Goal: Task Accomplishment & Management: Use online tool/utility

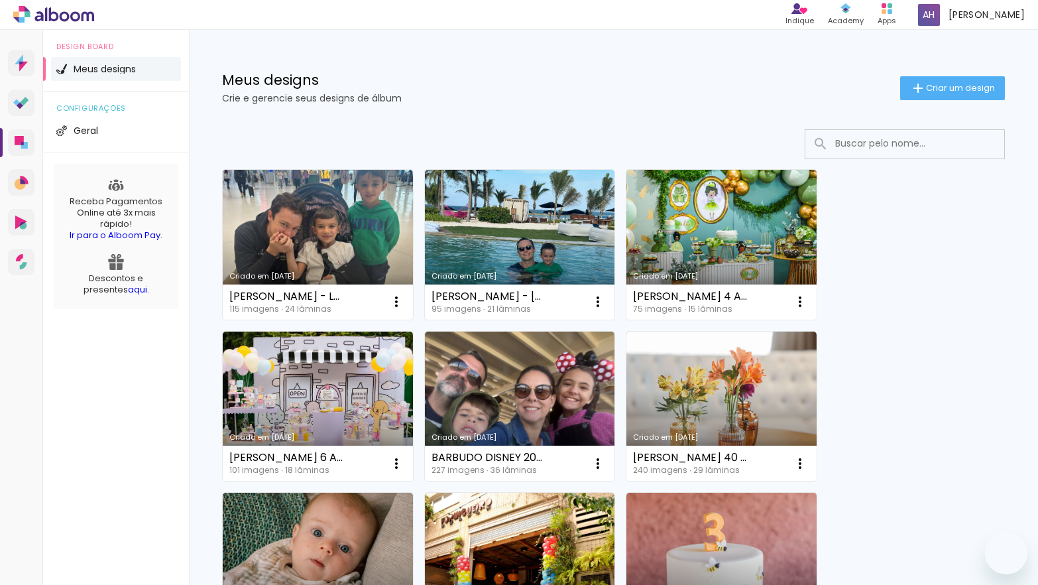
click at [935, 84] on span "Criar um design" at bounding box center [960, 88] width 69 height 9
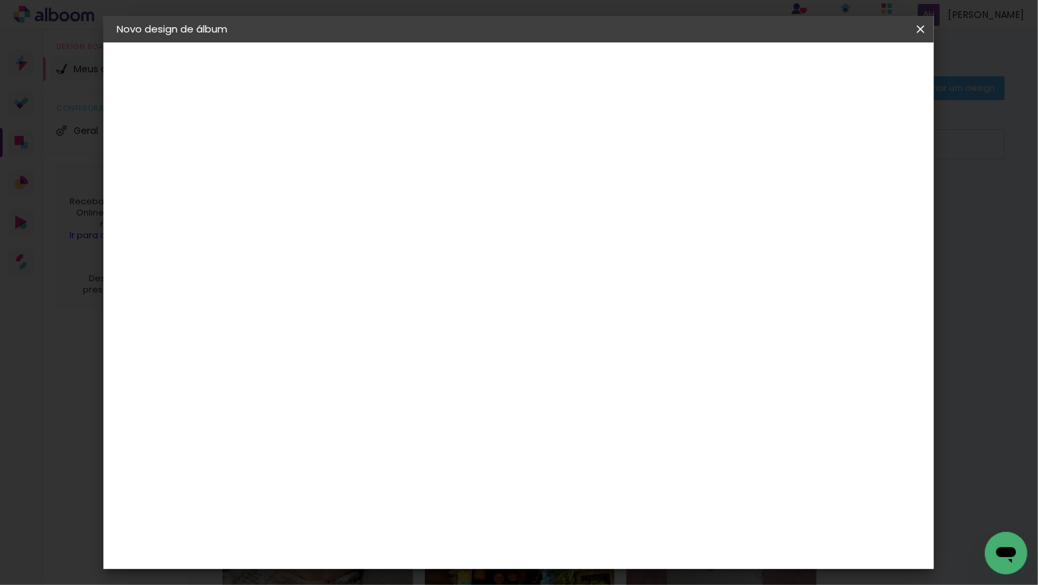
click at [333, 174] on input at bounding box center [333, 178] width 0 height 21
type input "BARBUDO - MAOZINHA"
type paper-input "BARBUDO - MAOZINHA"
click at [0, 0] on slot "Avançar" at bounding box center [0, 0] width 0 height 0
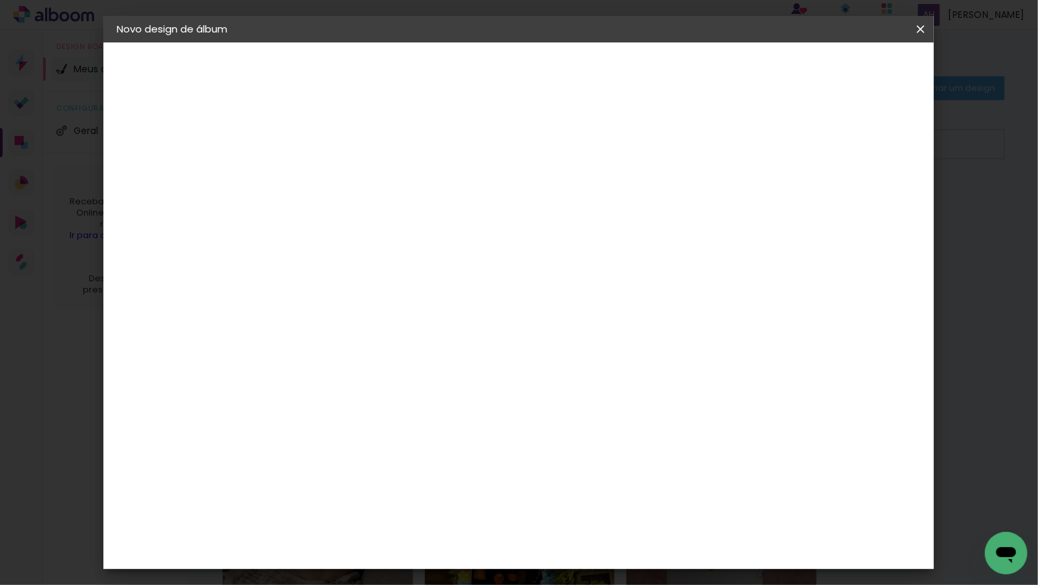
click at [326, 433] on div "Go image" at bounding box center [341, 443] width 32 height 21
click at [582, 62] on paper-button "Avançar" at bounding box center [549, 70] width 65 height 23
click at [385, 221] on input "text" at bounding box center [359, 231] width 52 height 21
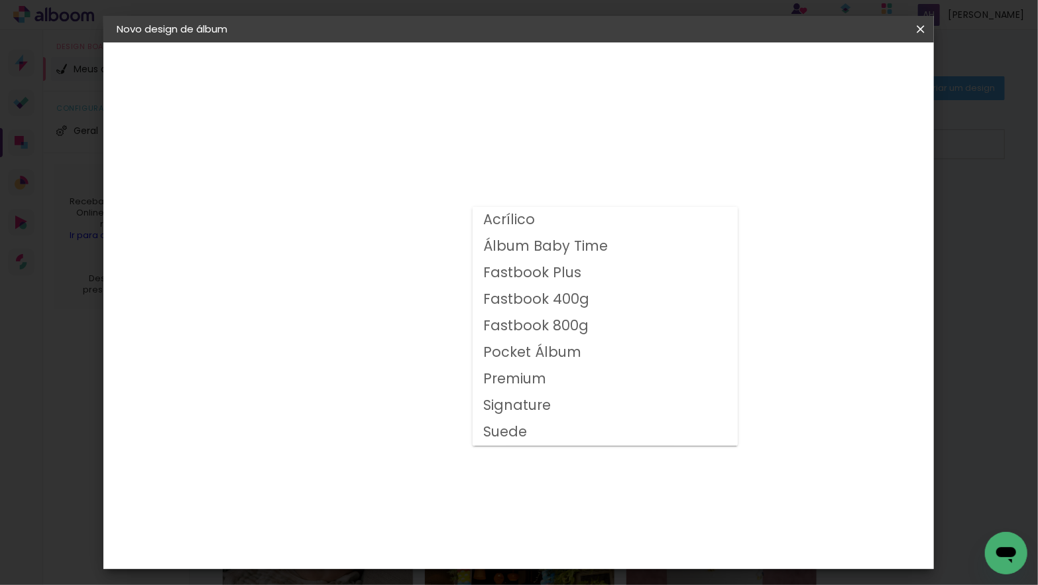
click at [0, 0] on slot "Fastbook 400g" at bounding box center [0, 0] width 0 height 0
type input "Fastbook 400g"
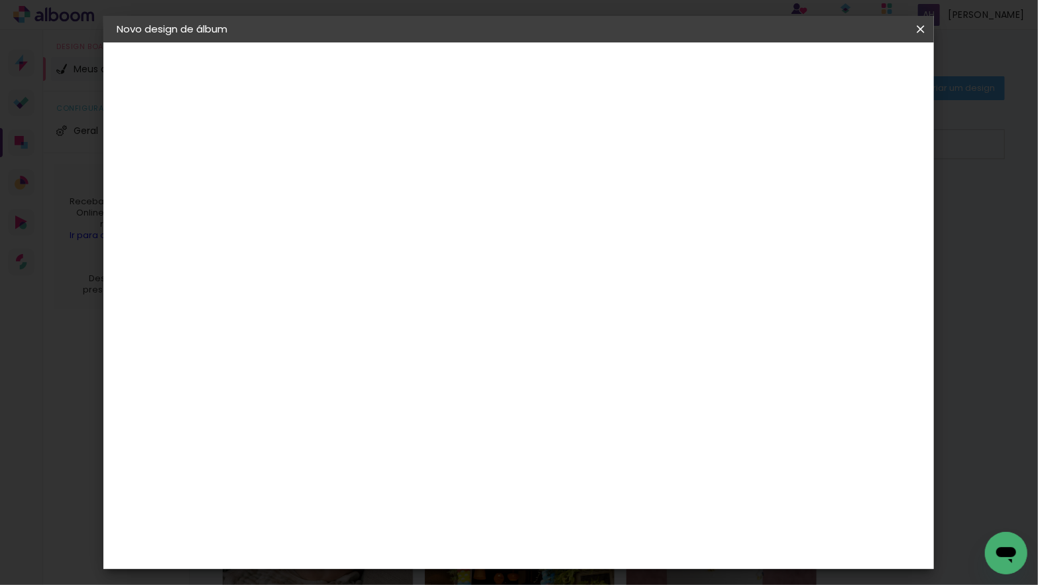
click at [423, 409] on span "25 × 25" at bounding box center [392, 426] width 62 height 35
drag, startPoint x: 869, startPoint y: 76, endPoint x: 852, endPoint y: 75, distance: 16.6
click at [0, 0] on slot "Avançar" at bounding box center [0, 0] width 0 height 0
type input "3"
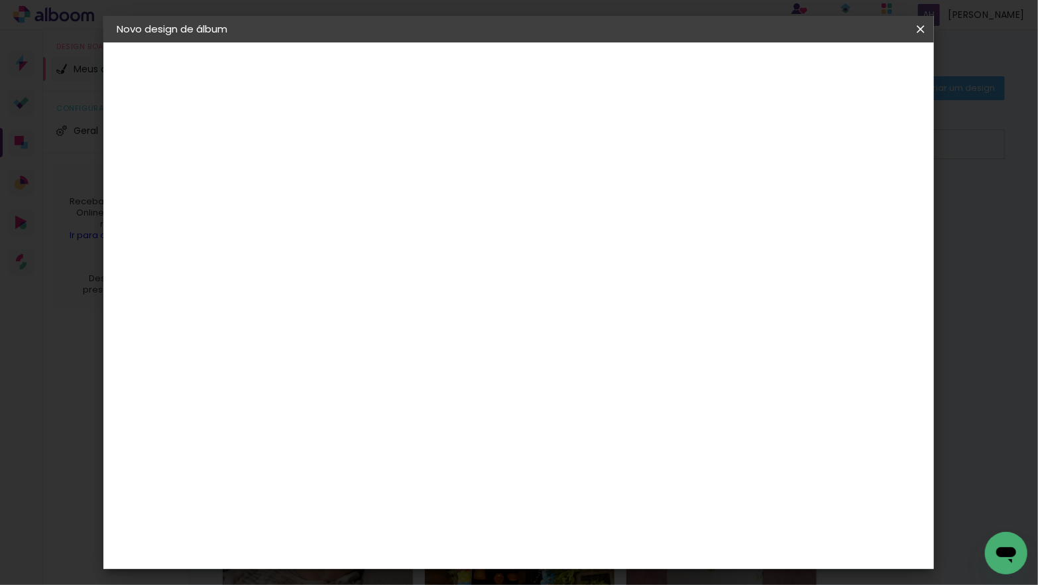
type paper-input "3"
click at [342, 135] on input "3" at bounding box center [323, 143] width 46 height 17
click at [848, 75] on span "Iniciar design" at bounding box center [817, 70] width 60 height 9
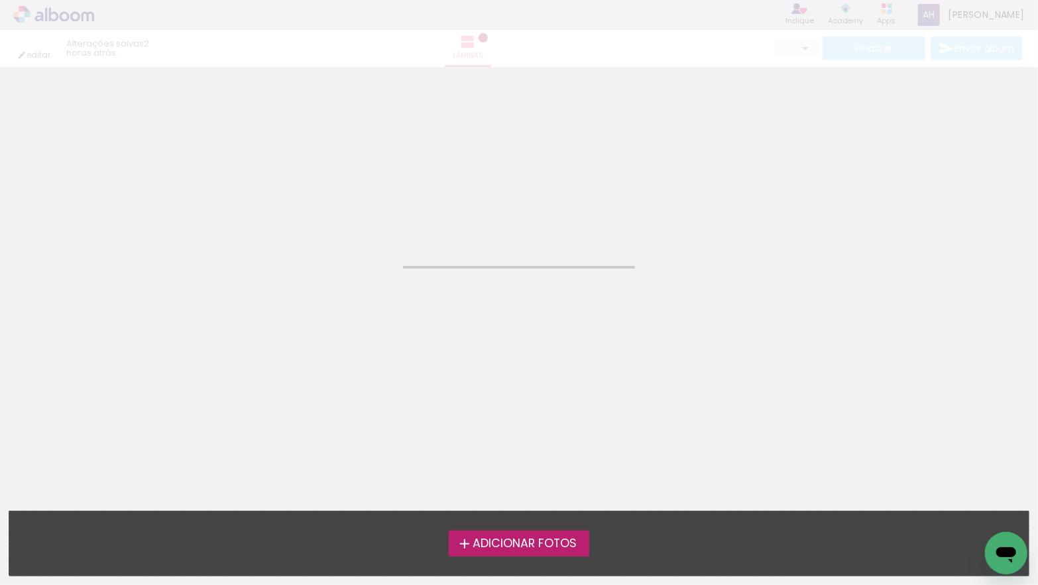
click at [514, 542] on span "Adicionar Fotos" at bounding box center [525, 543] width 104 height 12
click at [0, 0] on input "file" at bounding box center [0, 0] width 0 height 0
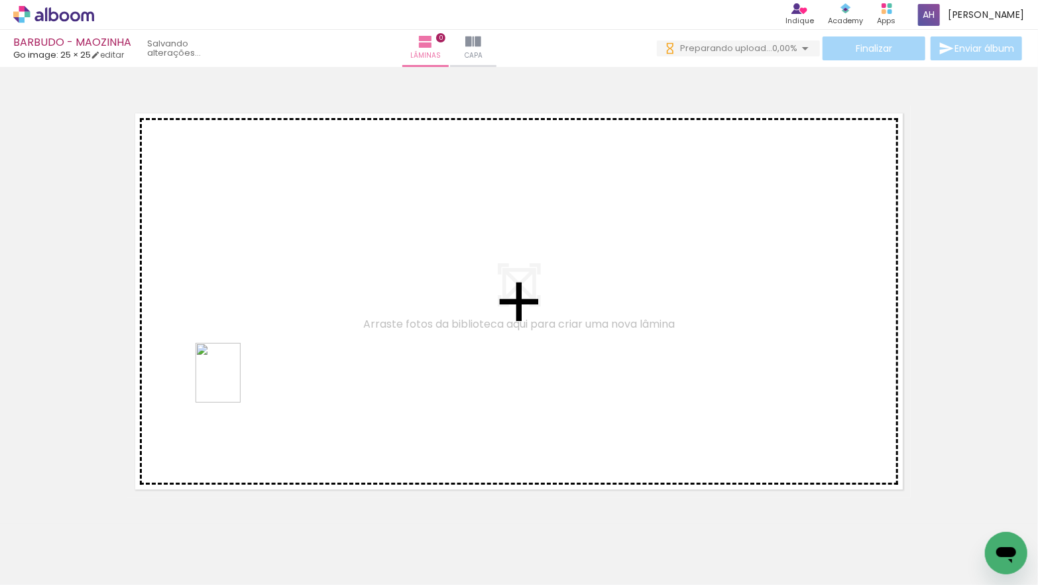
drag, startPoint x: 197, startPoint y: 537, endPoint x: 254, endPoint y: 516, distance: 61.2
click at [235, 382] on quentale-workspace at bounding box center [519, 292] width 1038 height 585
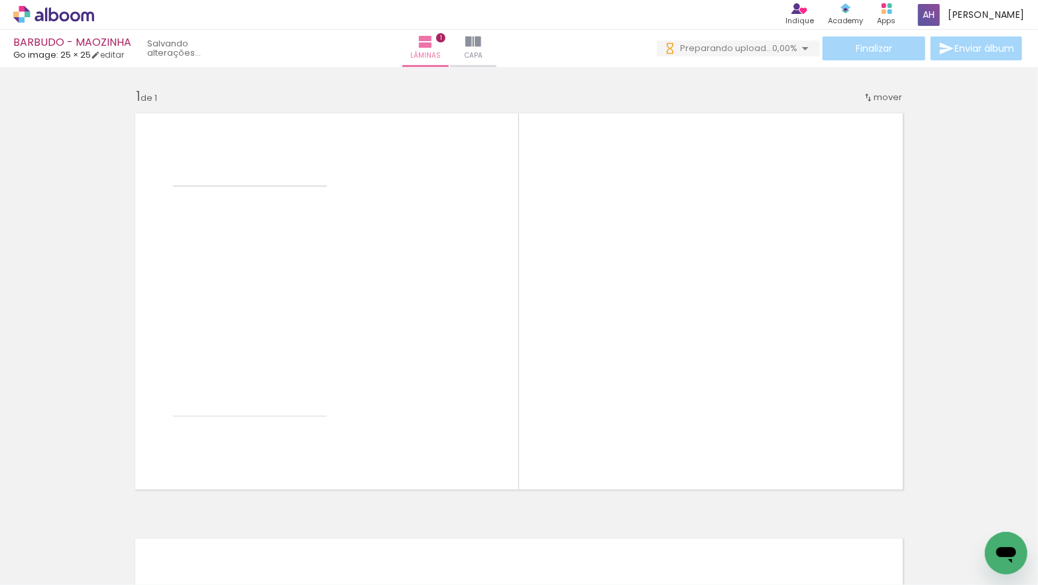
scroll to position [17, 0]
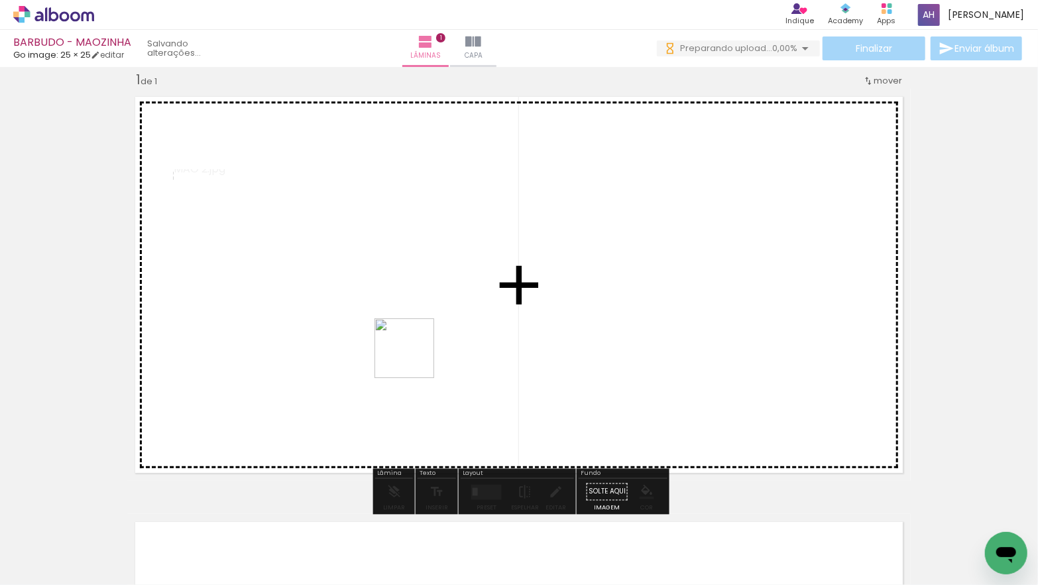
drag, startPoint x: 403, startPoint y: 368, endPoint x: 187, endPoint y: 504, distance: 254.9
click at [414, 358] on quentale-workspace at bounding box center [519, 292] width 1038 height 585
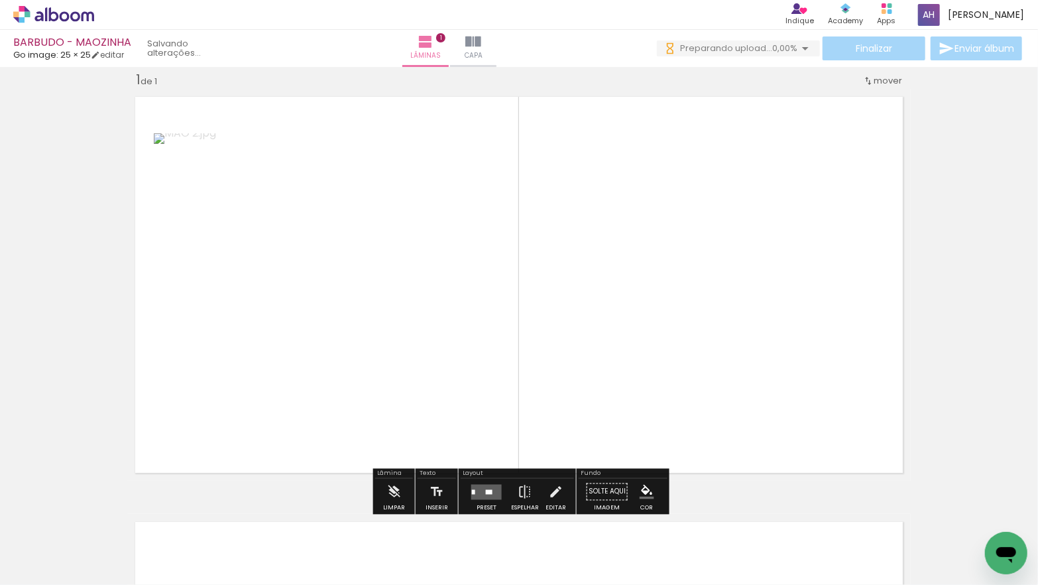
click at [52, 541] on input "Todas as fotos" at bounding box center [37, 544] width 50 height 11
click at [0, 0] on slot "Não utilizadas" at bounding box center [0, 0] width 0 height 0
type input "Não utilizadas"
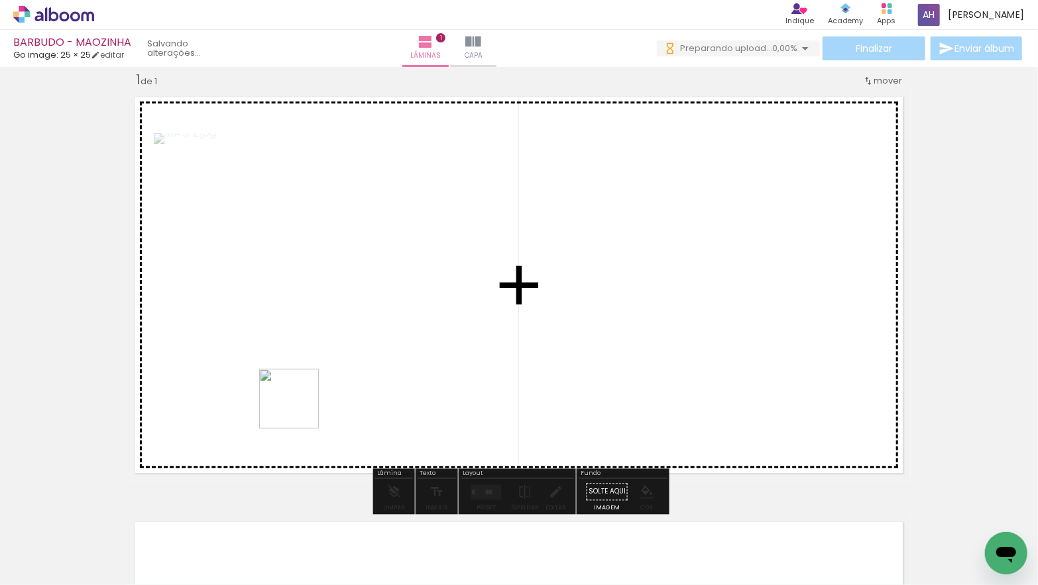
drag, startPoint x: 233, startPoint y: 523, endPoint x: 306, endPoint y: 361, distance: 177.7
click at [336, 355] on quentale-workspace at bounding box center [519, 292] width 1038 height 585
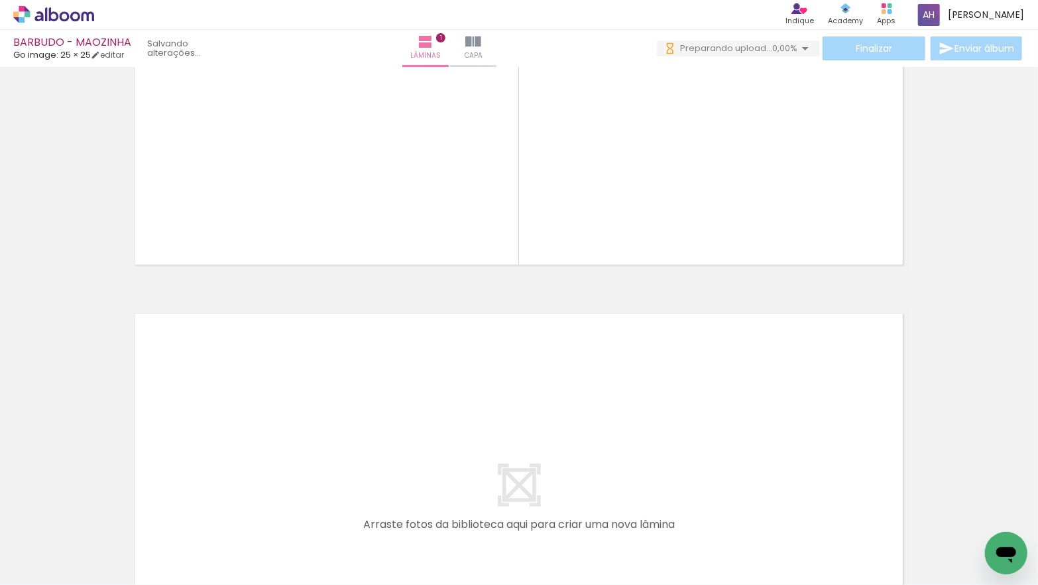
scroll to position [0, 1551]
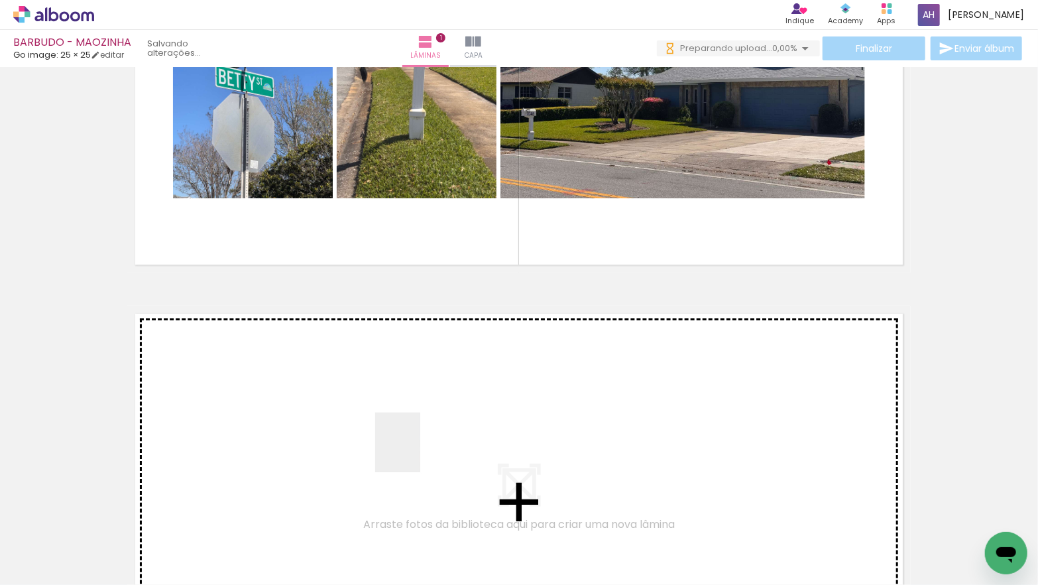
drag, startPoint x: 459, startPoint y: 547, endPoint x: 415, endPoint y: 452, distance: 105.3
click at [415, 452] on quentale-workspace at bounding box center [519, 292] width 1038 height 585
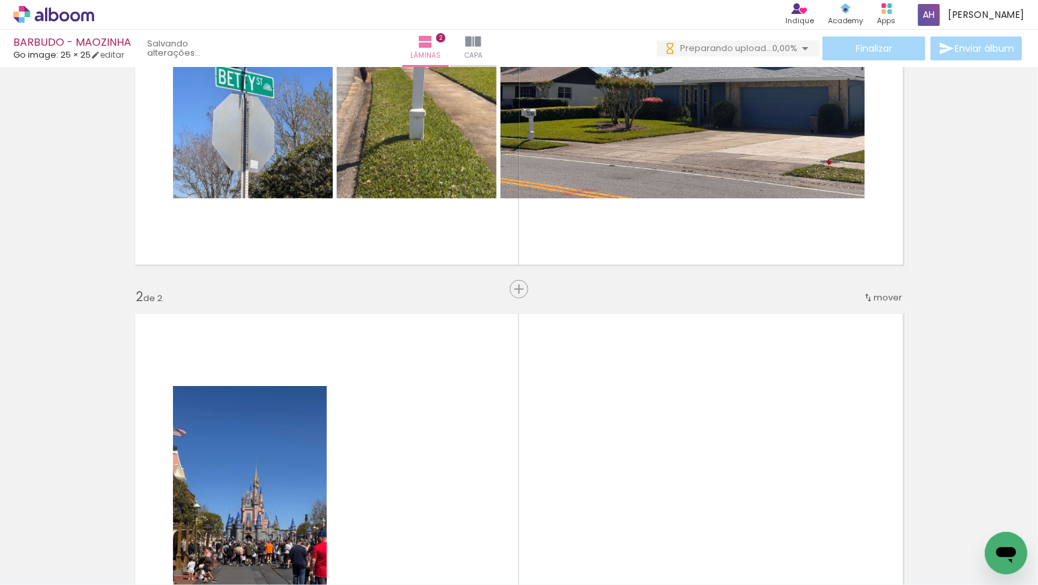
scroll to position [441, 0]
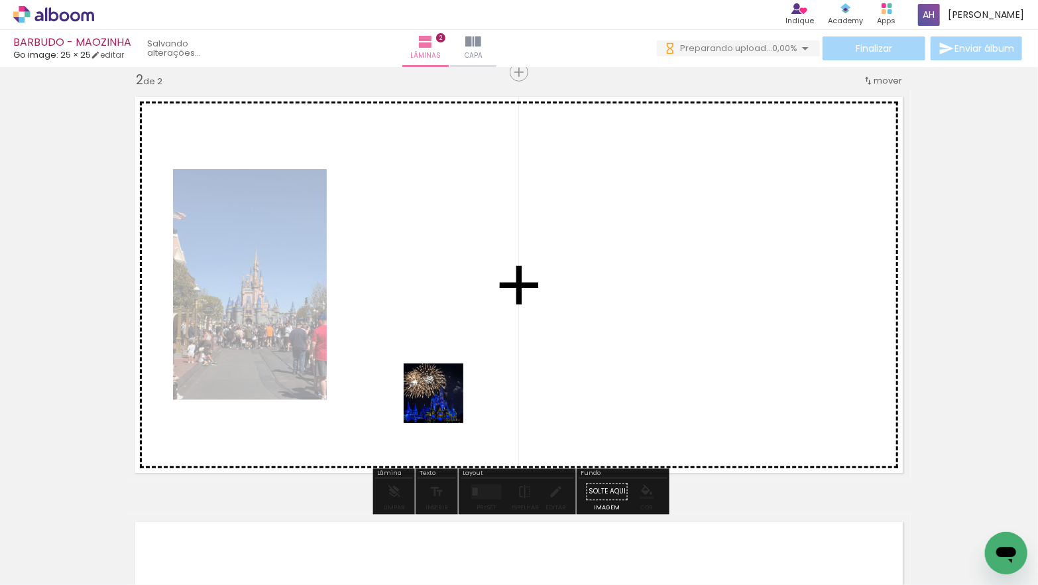
drag, startPoint x: 454, startPoint y: 540, endPoint x: 443, endPoint y: 395, distance: 145.6
click at [443, 395] on quentale-workspace at bounding box center [519, 292] width 1038 height 585
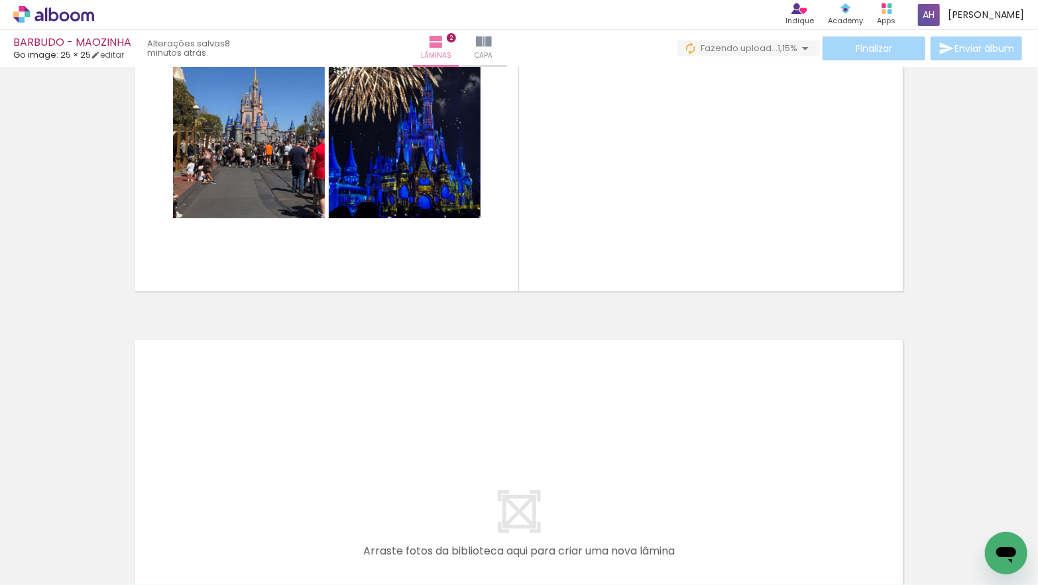
scroll to position [0, 1612]
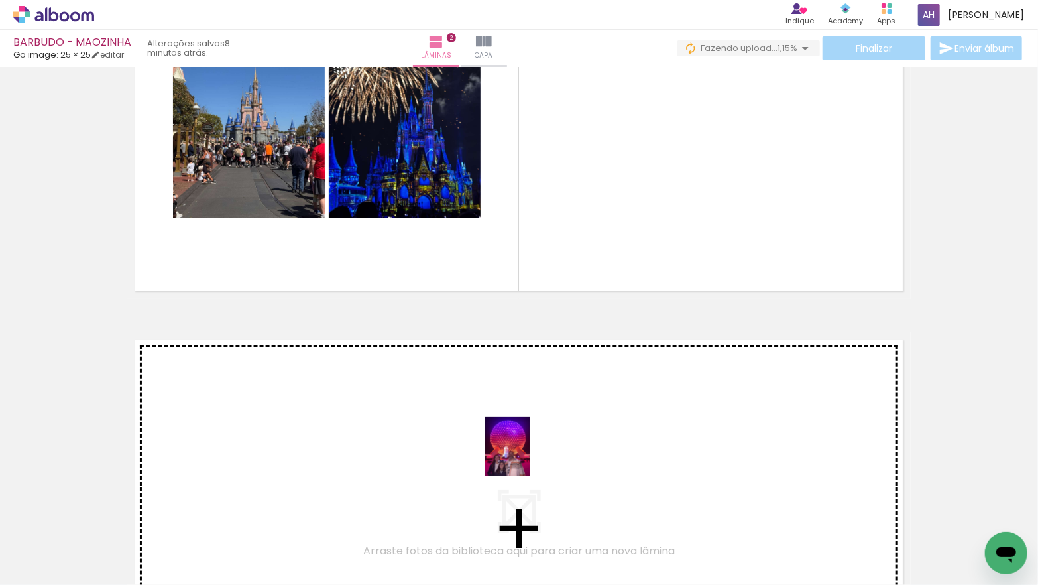
drag, startPoint x: 535, startPoint y: 518, endPoint x: 525, endPoint y: 456, distance: 63.1
click at [525, 456] on quentale-workspace at bounding box center [519, 292] width 1038 height 585
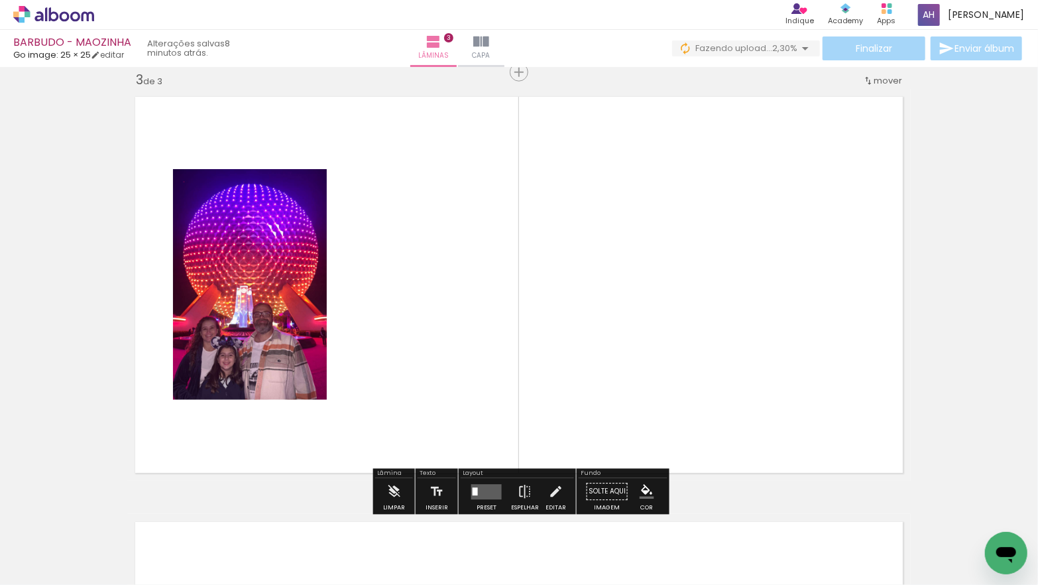
scroll to position [0, 1378]
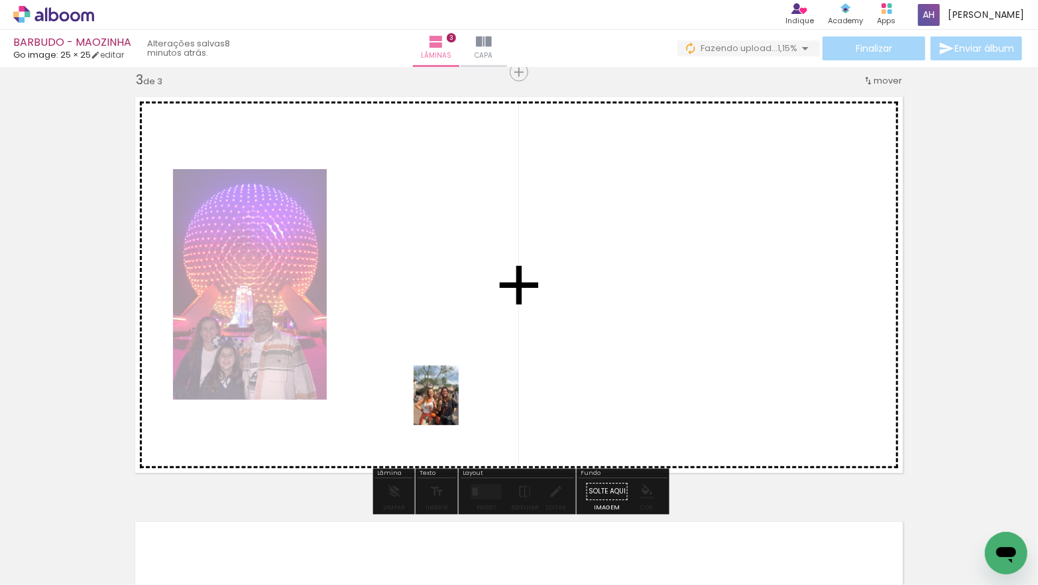
drag, startPoint x: 243, startPoint y: 551, endPoint x: 486, endPoint y: 391, distance: 290.4
click at [486, 391] on quentale-workspace at bounding box center [519, 292] width 1038 height 585
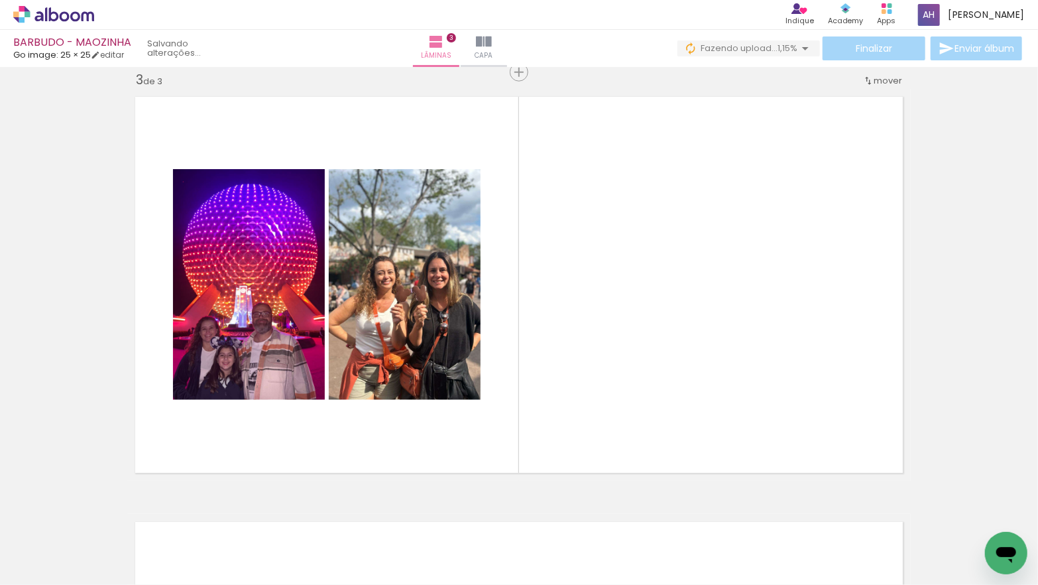
scroll to position [0, 2189]
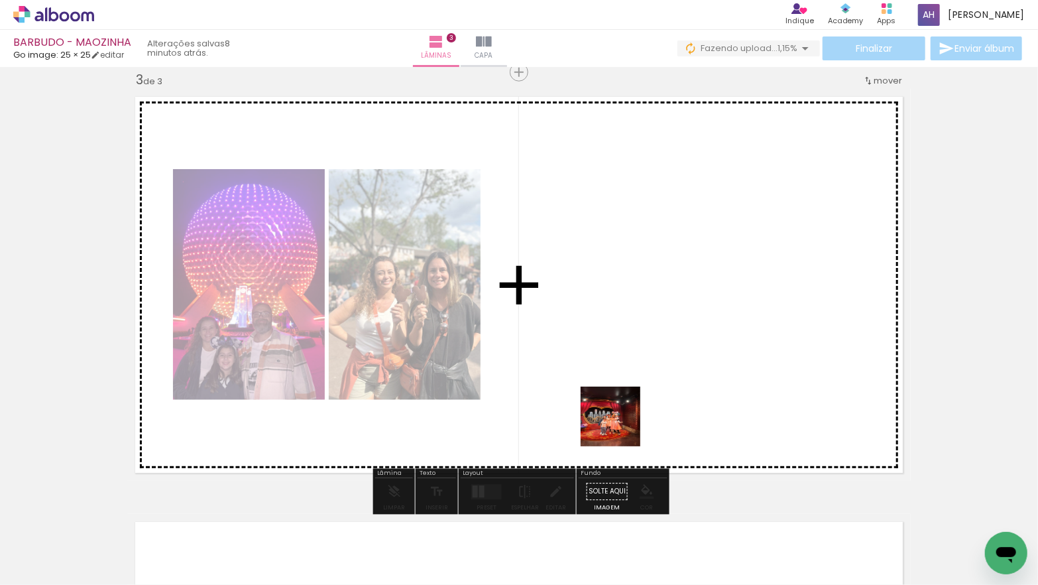
drag, startPoint x: 620, startPoint y: 426, endPoint x: 619, endPoint y: 409, distance: 17.3
click at [619, 409] on quentale-workspace at bounding box center [519, 292] width 1038 height 585
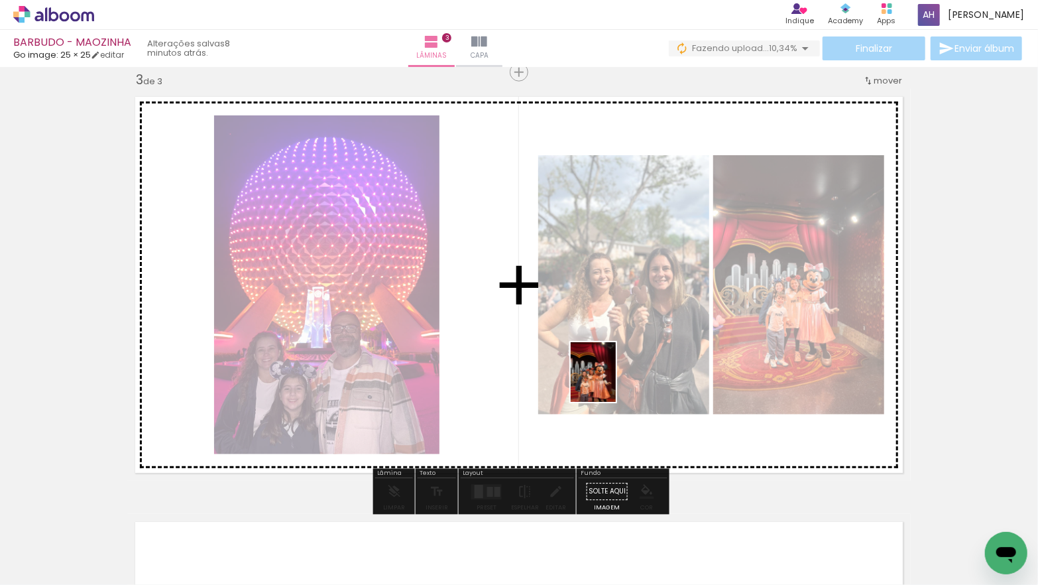
drag, startPoint x: 708, startPoint y: 541, endPoint x: 598, endPoint y: 368, distance: 204.4
click at [598, 368] on quentale-workspace at bounding box center [519, 292] width 1038 height 585
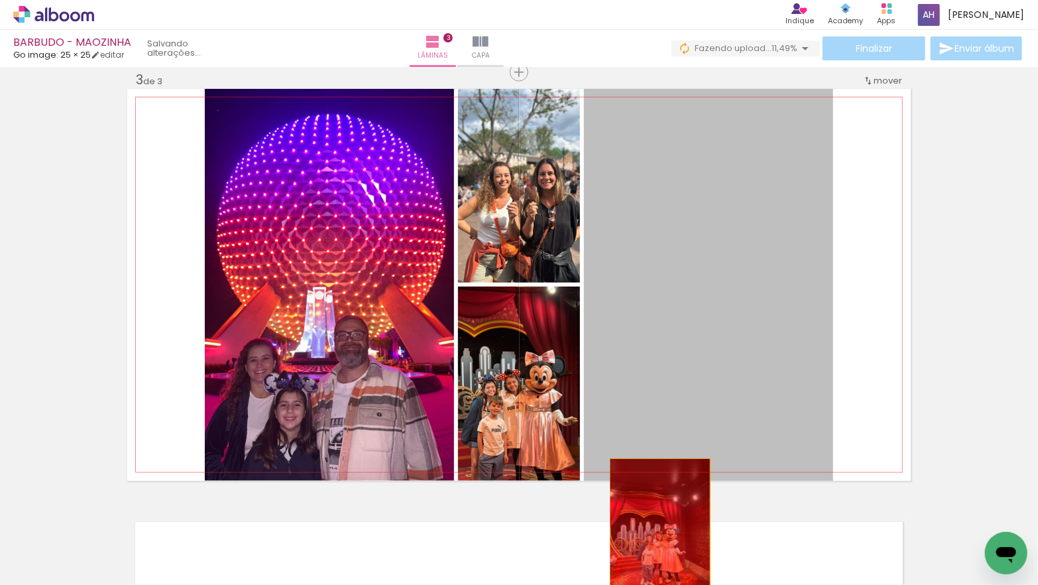
drag, startPoint x: 670, startPoint y: 380, endPoint x: 660, endPoint y: 537, distance: 156.7
click at [660, 537] on quentale-workspace at bounding box center [519, 292] width 1038 height 585
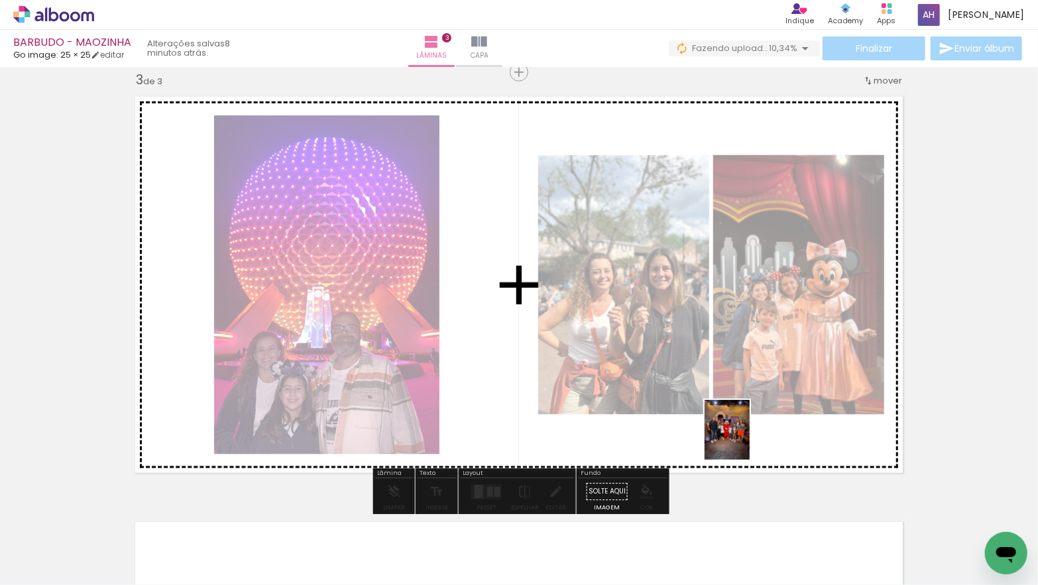
drag, startPoint x: 779, startPoint y: 544, endPoint x: 742, endPoint y: 436, distance: 114.0
click at [742, 436] on quentale-workspace at bounding box center [519, 292] width 1038 height 585
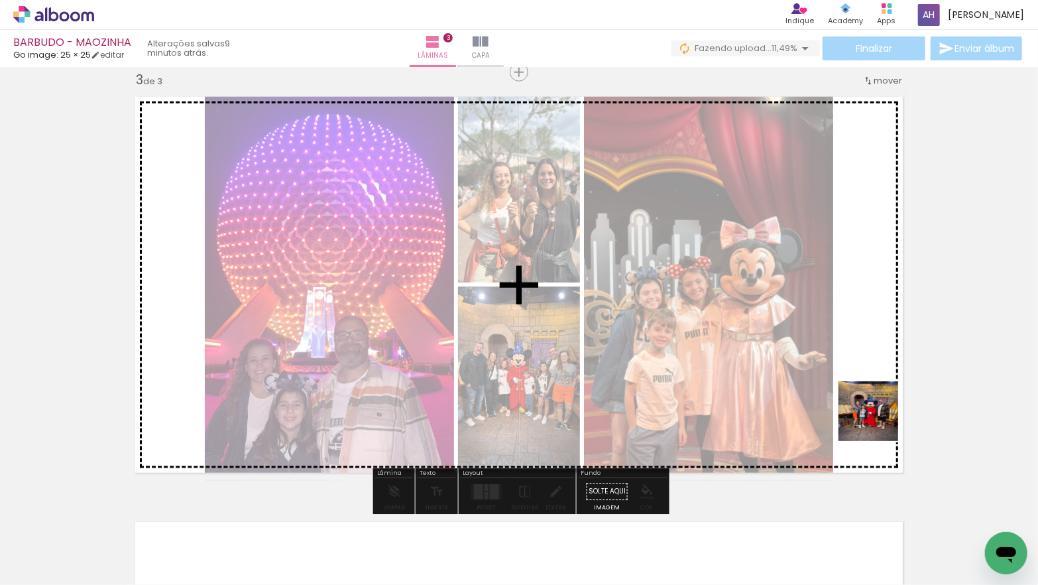
drag, startPoint x: 924, startPoint y: 545, endPoint x: 876, endPoint y: 416, distance: 138.0
click at [876, 416] on quentale-workspace at bounding box center [519, 292] width 1038 height 585
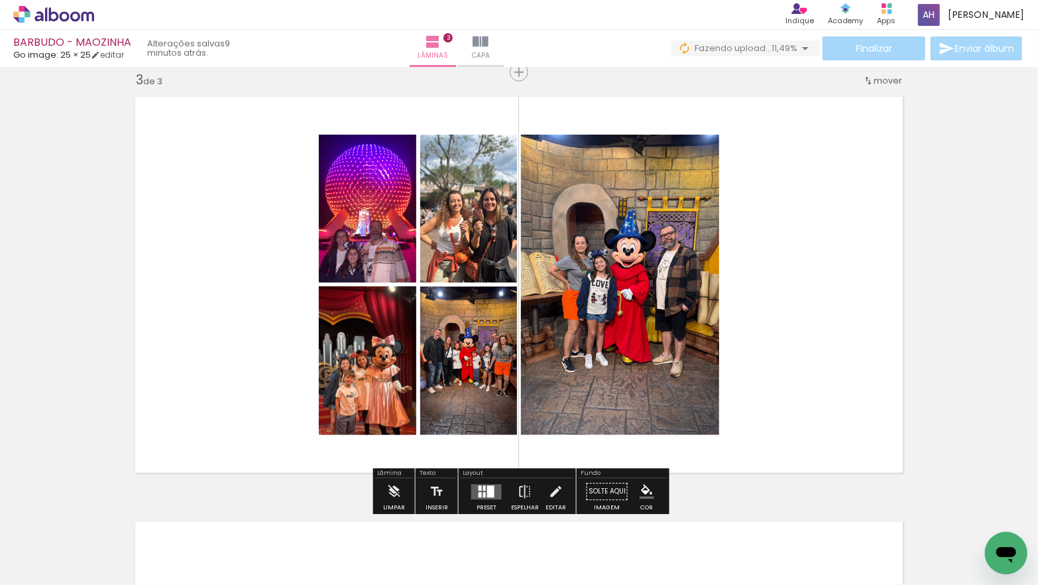
scroll to position [0, 2296]
drag, startPoint x: 817, startPoint y: 540, endPoint x: 830, endPoint y: 558, distance: 21.9
click at [830, 558] on div at bounding box center [805, 540] width 49 height 66
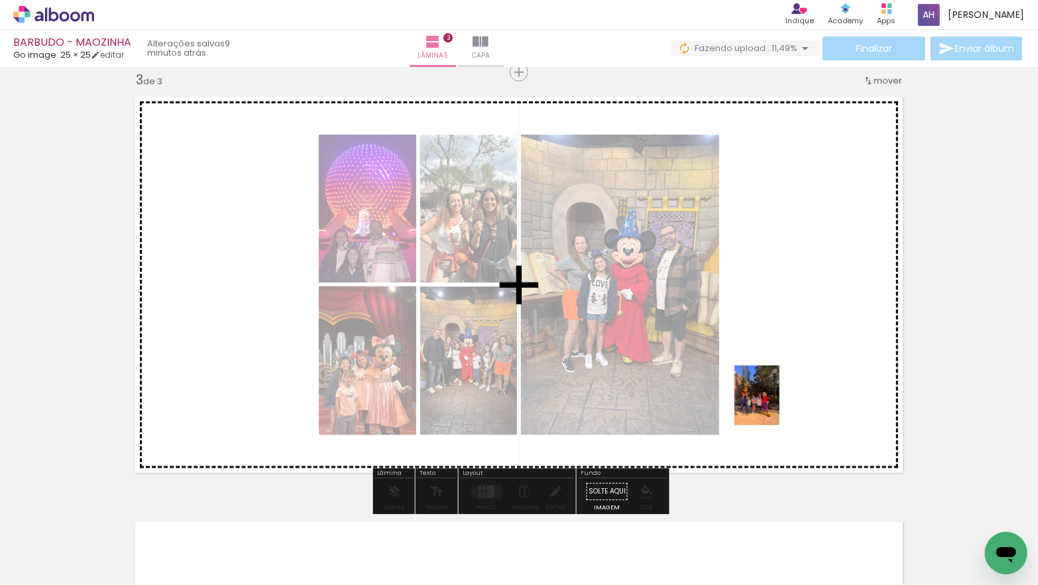
drag, startPoint x: 645, startPoint y: 504, endPoint x: 774, endPoint y: 405, distance: 162.5
click at [774, 405] on quentale-workspace at bounding box center [519, 292] width 1038 height 585
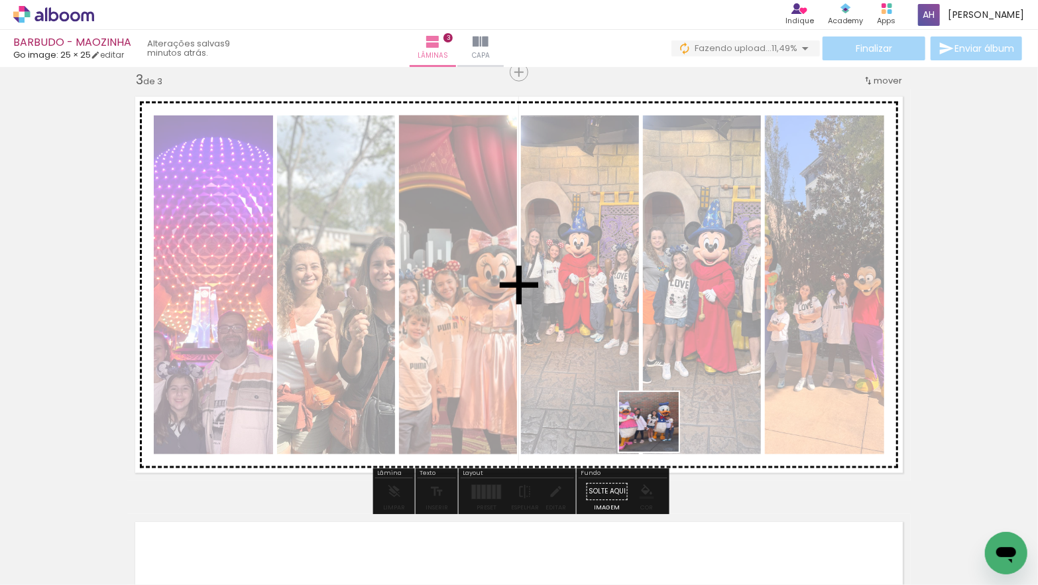
drag, startPoint x: 673, startPoint y: 533, endPoint x: 658, endPoint y: 429, distance: 105.8
click at [658, 429] on quentale-workspace at bounding box center [519, 292] width 1038 height 585
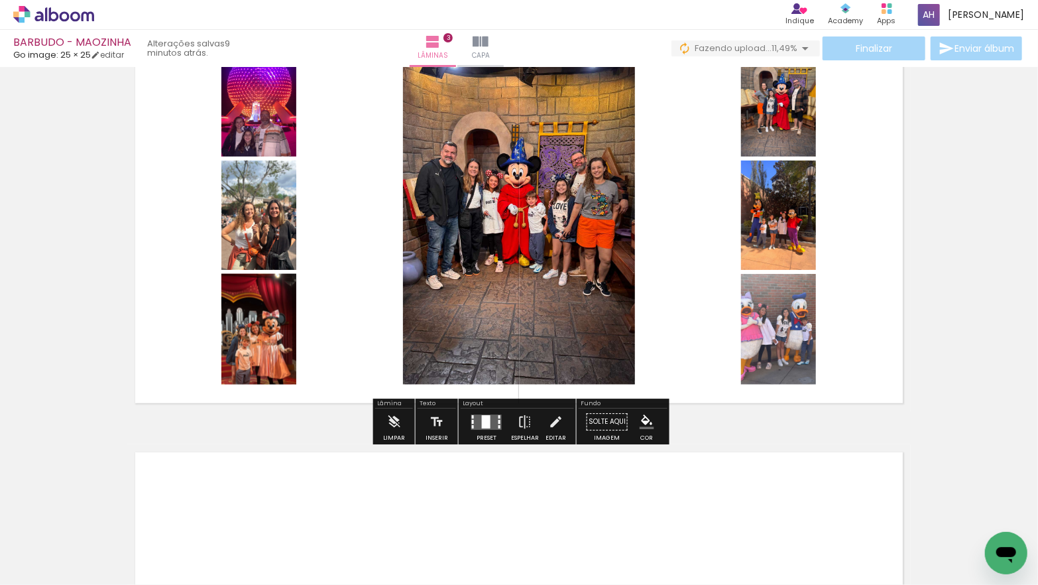
scroll to position [940, 0]
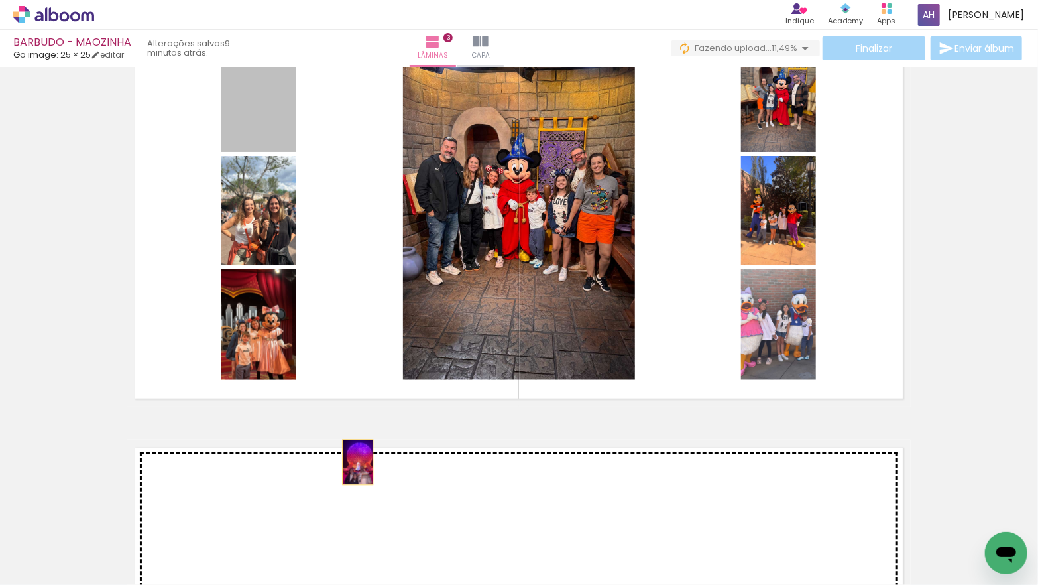
drag, startPoint x: 278, startPoint y: 110, endPoint x: 358, endPoint y: 462, distance: 360.8
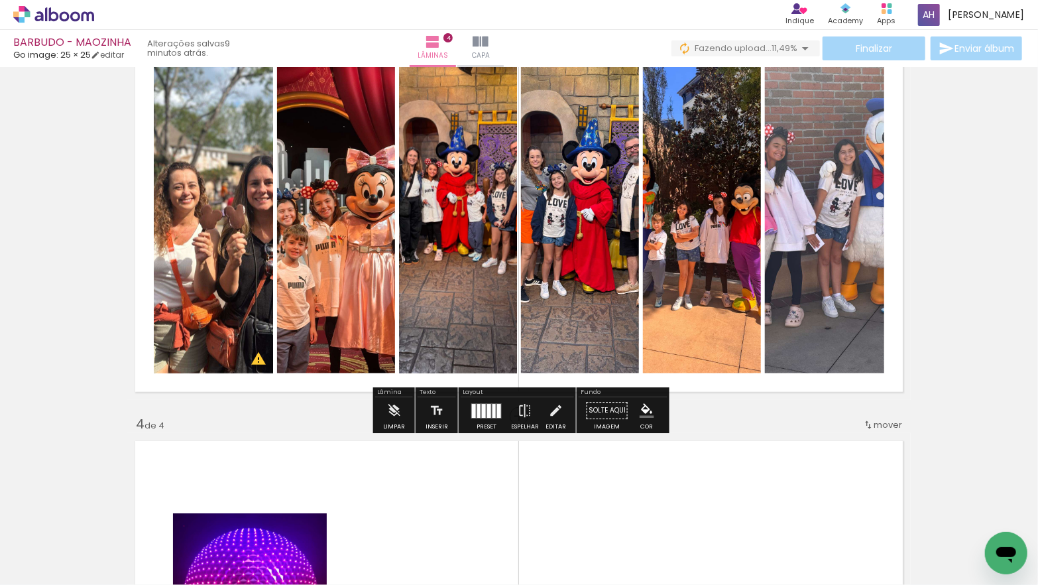
scroll to position [937, 0]
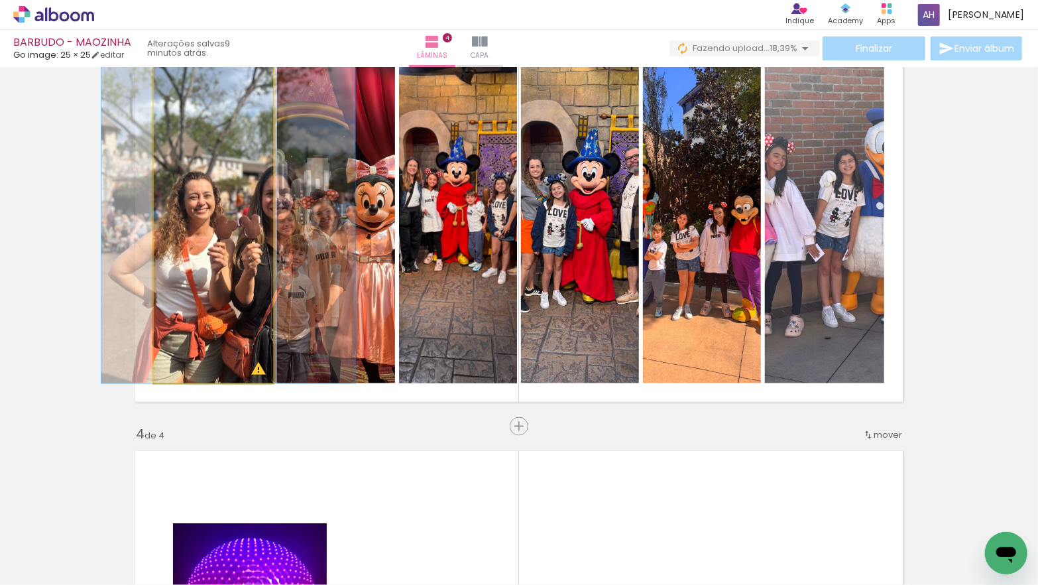
drag, startPoint x: 236, startPoint y: 276, endPoint x: 248, endPoint y: 286, distance: 15.1
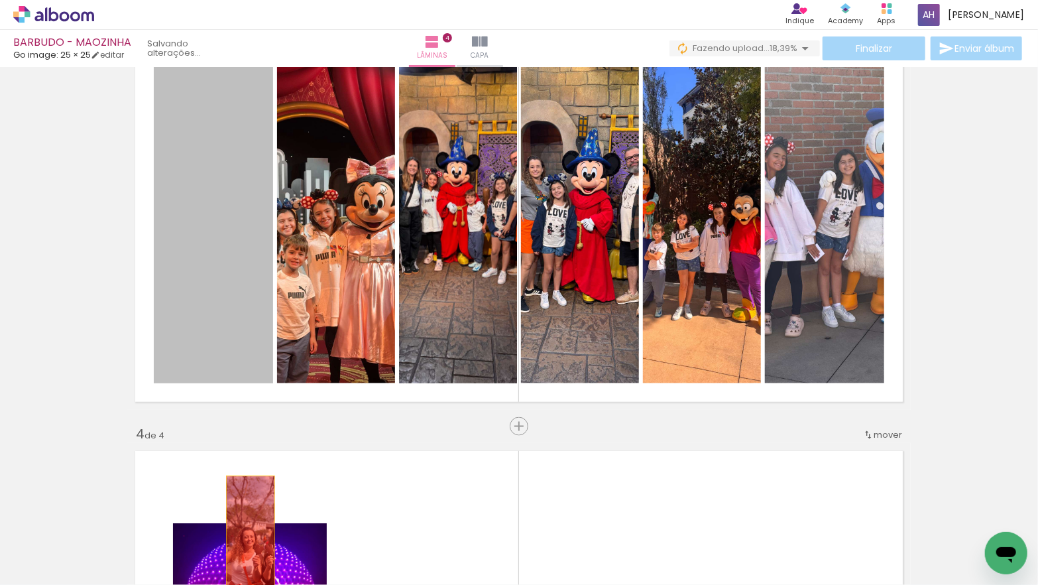
drag, startPoint x: 246, startPoint y: 404, endPoint x: 250, endPoint y: 543, distance: 138.6
click at [250, 543] on quentale-workspace at bounding box center [519, 292] width 1038 height 585
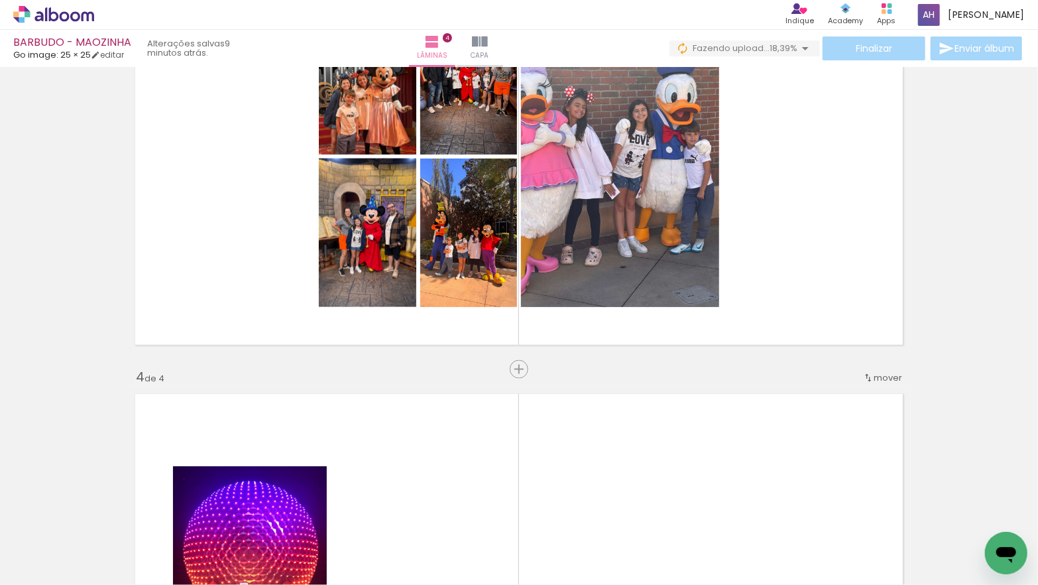
scroll to position [996, 0]
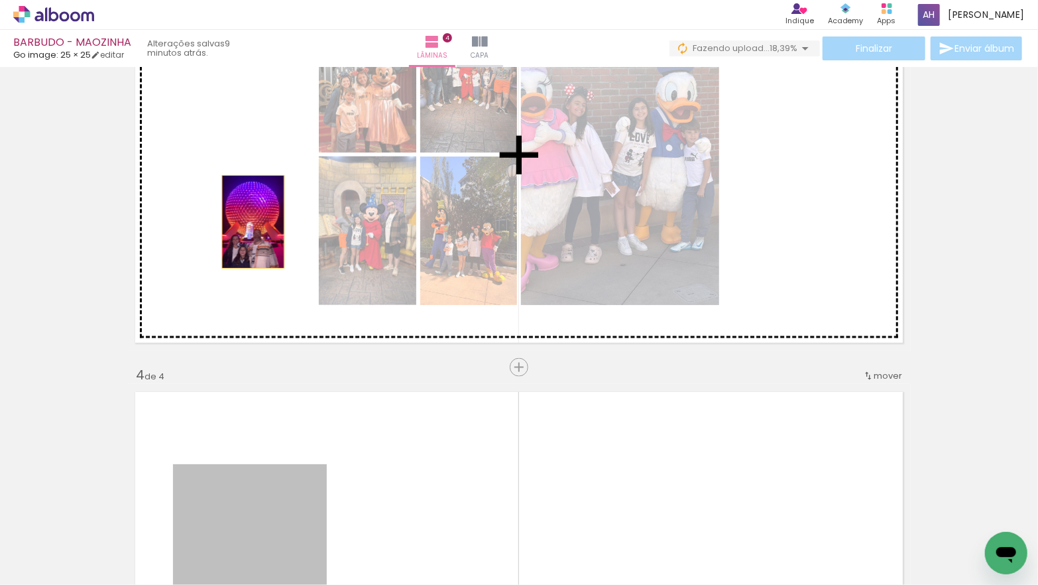
drag, startPoint x: 262, startPoint y: 428, endPoint x: 253, endPoint y: 221, distance: 207.0
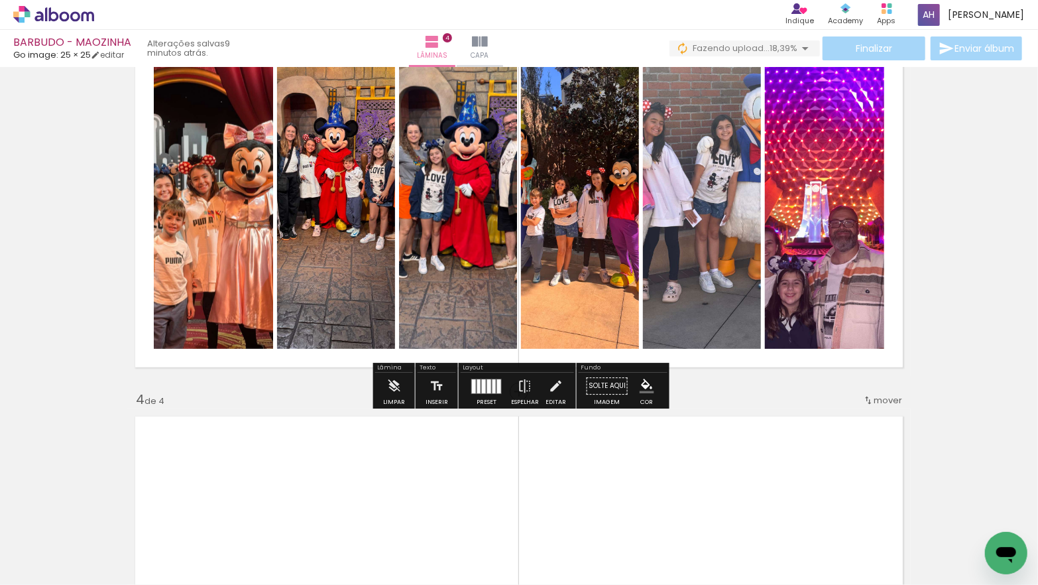
scroll to position [966, 0]
